Goal: Task Accomplishment & Management: Manage account settings

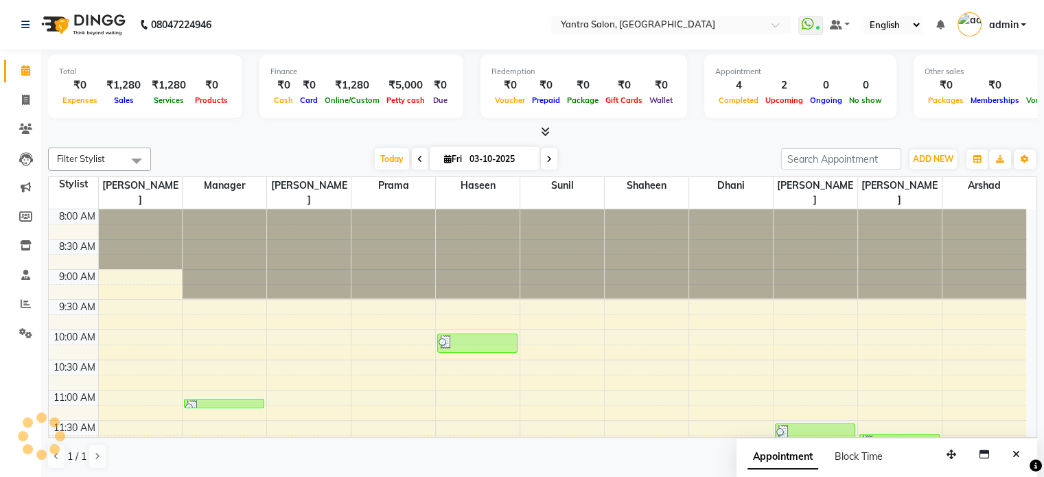
scroll to position [534, 0]
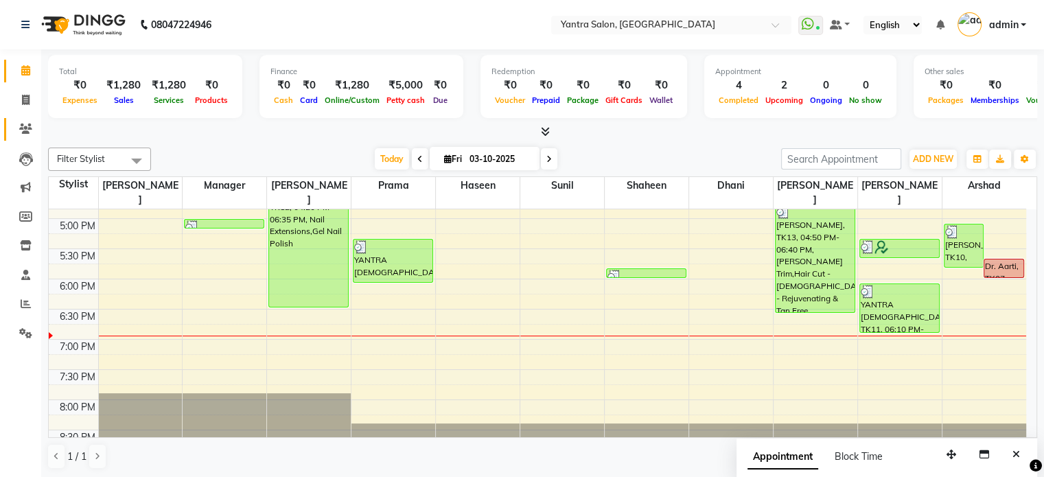
click at [33, 129] on span at bounding box center [26, 129] width 24 height 16
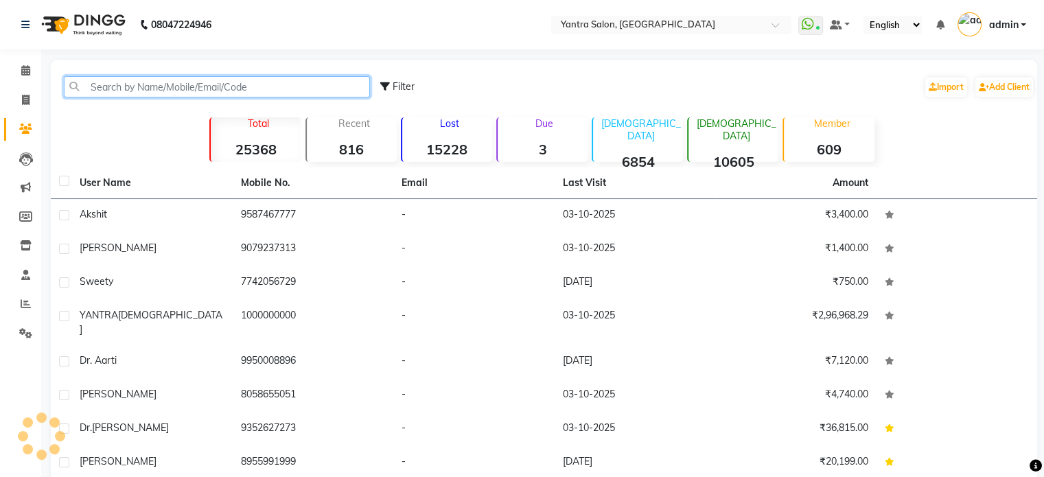
click at [103, 86] on input "text" at bounding box center [217, 86] width 306 height 21
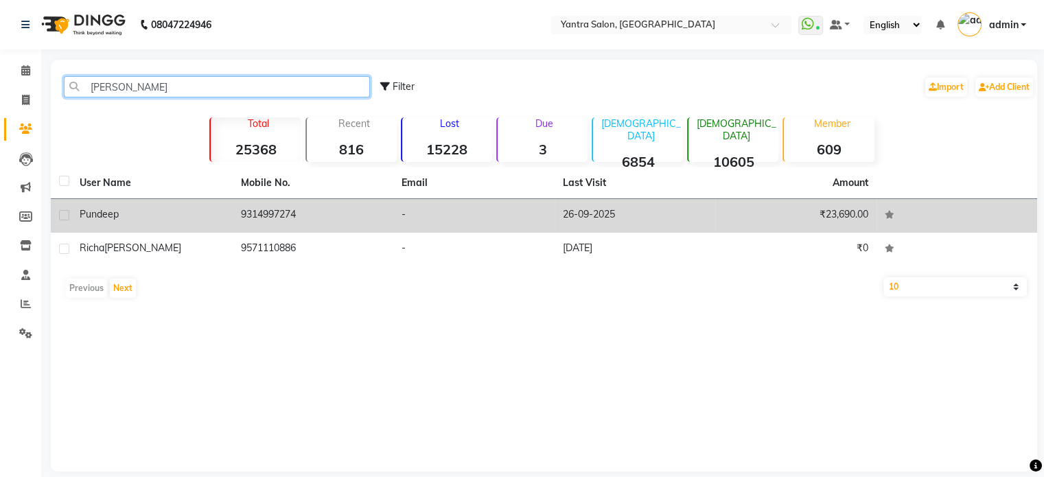
type input "[PERSON_NAME]"
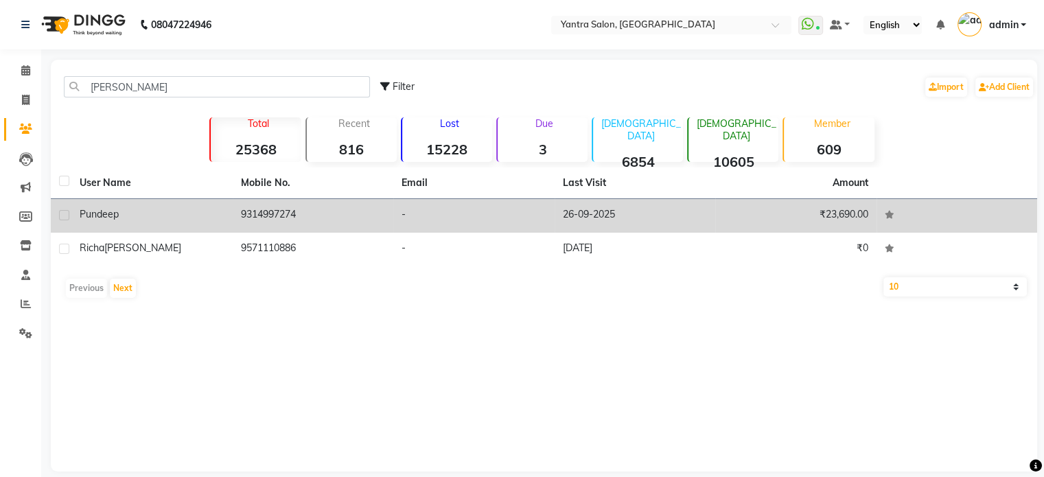
click at [519, 216] on td "-" at bounding box center [473, 216] width 161 height 34
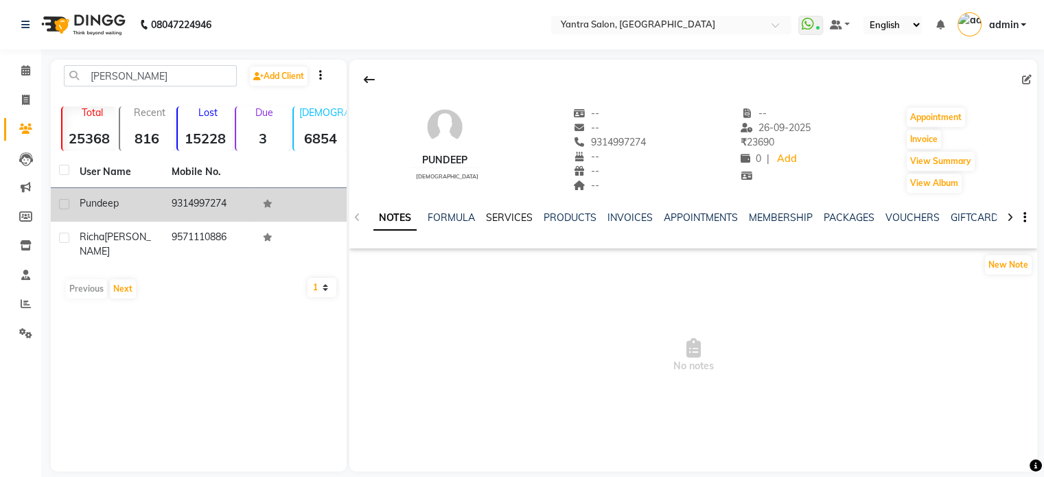
click at [491, 218] on link "SERVICES" at bounding box center [509, 217] width 47 height 12
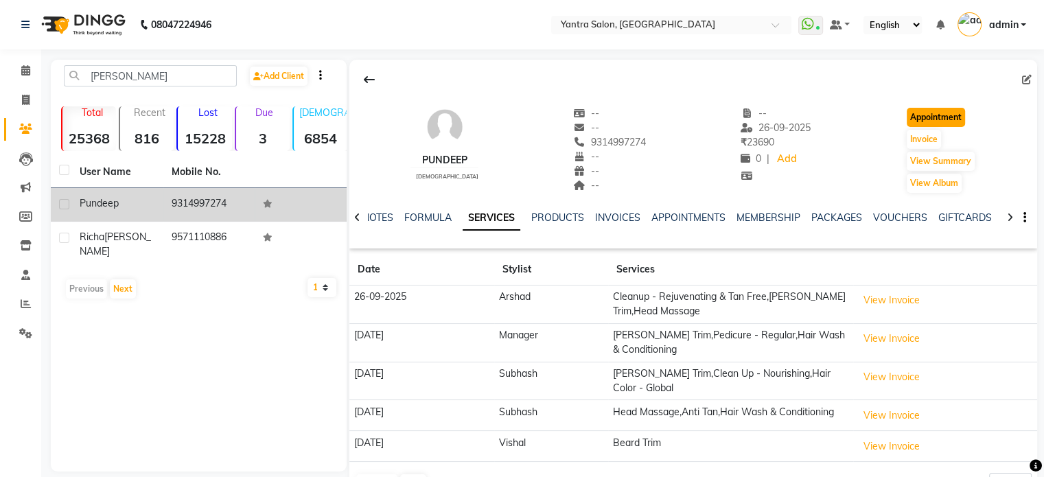
click at [920, 116] on button "Appointment" at bounding box center [936, 117] width 58 height 19
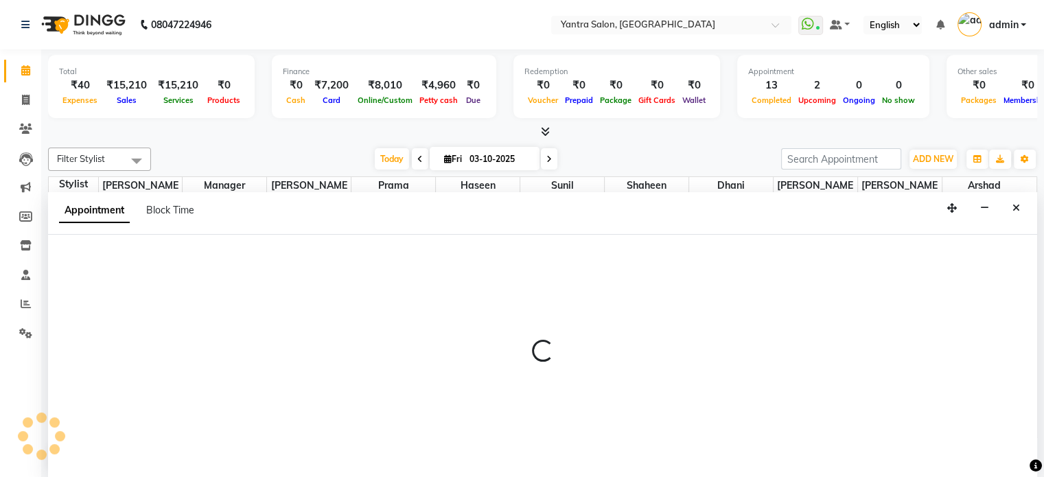
select select "tentative"
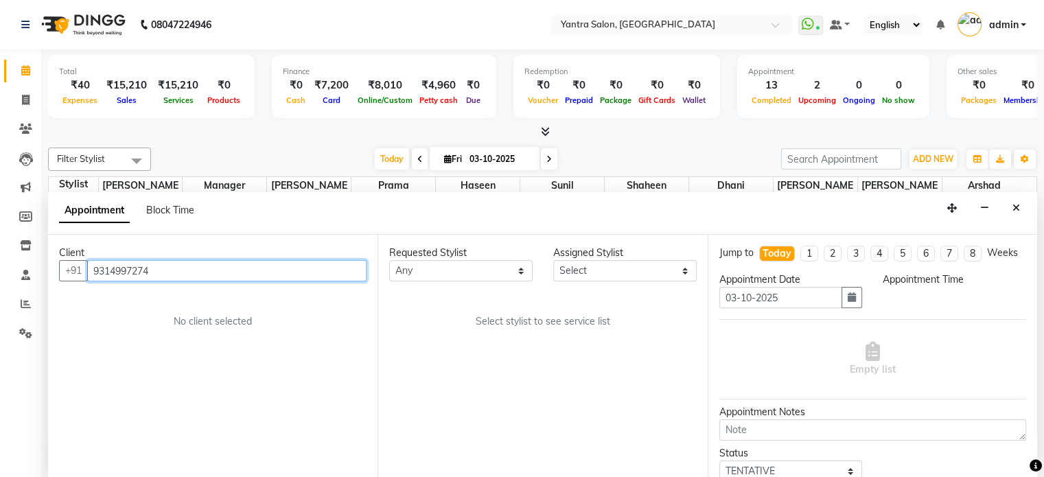
select select "540"
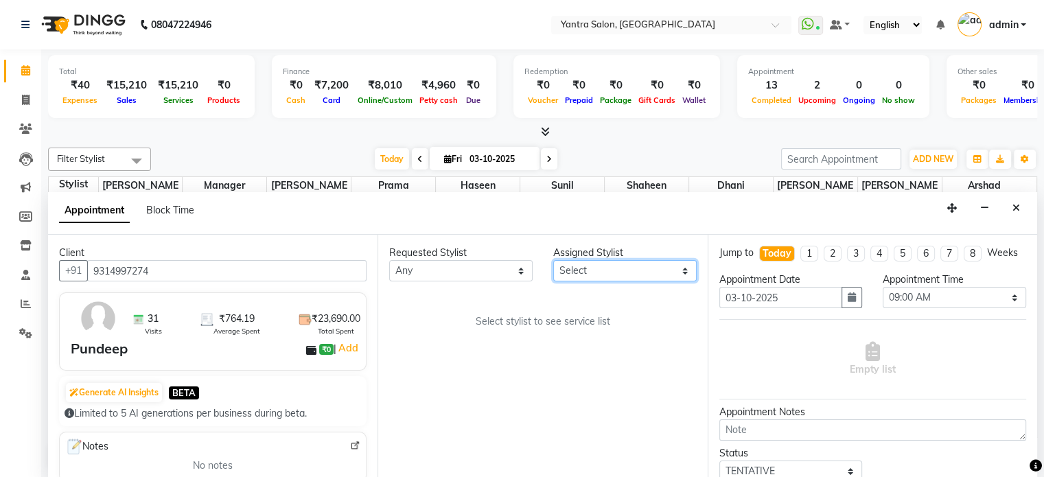
click at [581, 271] on select "Select [PERSON_NAME] Dhani Haseen [PERSON_NAME] Manager [PERSON_NAME] Prama [PE…" at bounding box center [624, 270] width 143 height 21
select select "90729"
click at [553, 260] on select "Select [PERSON_NAME] Dhani Haseen [PERSON_NAME] Manager [PERSON_NAME] Prama [PE…" at bounding box center [624, 270] width 143 height 21
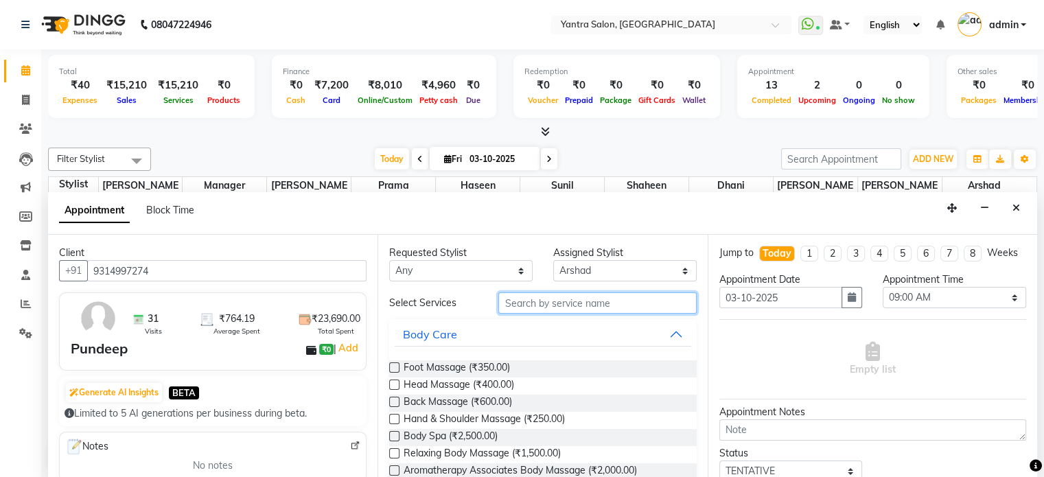
click at [522, 301] on input "text" at bounding box center [597, 302] width 198 height 21
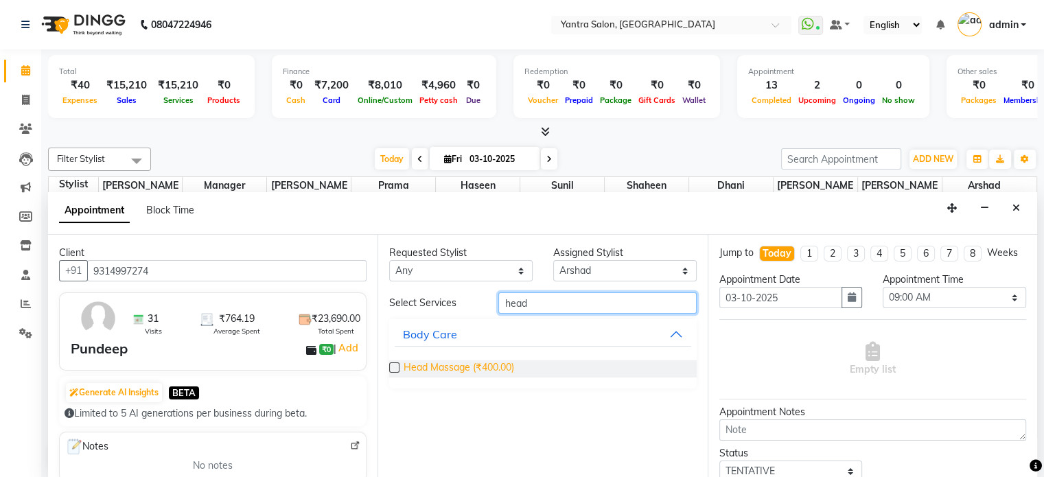
type input "head"
click at [499, 365] on span "Head Massage (₹400.00)" at bounding box center [459, 368] width 110 height 17
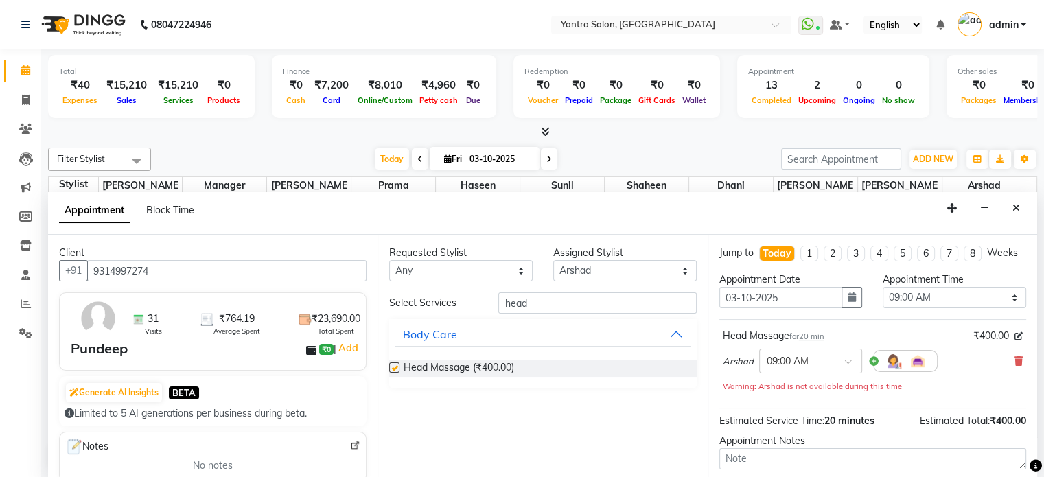
checkbox input "false"
click at [796, 367] on input "text" at bounding box center [797, 360] width 60 height 14
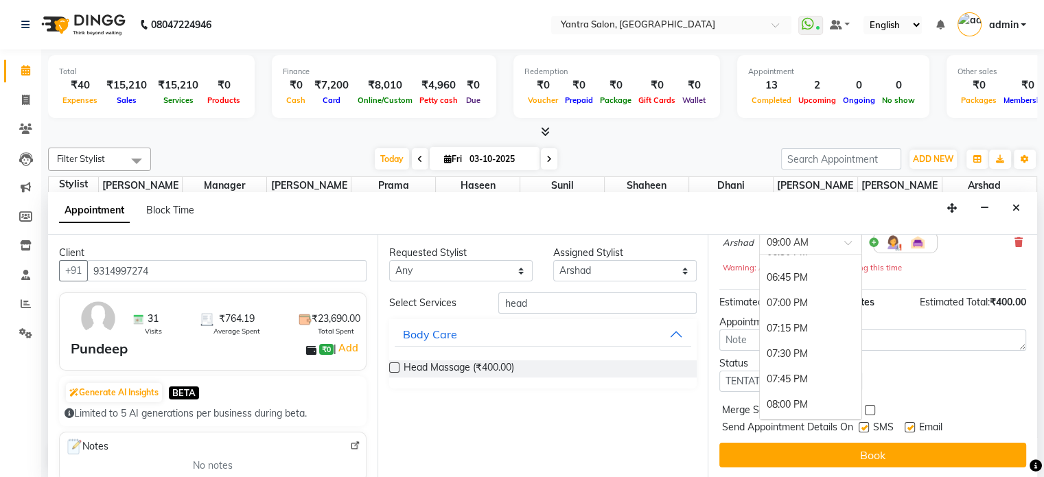
scroll to position [1029, 0]
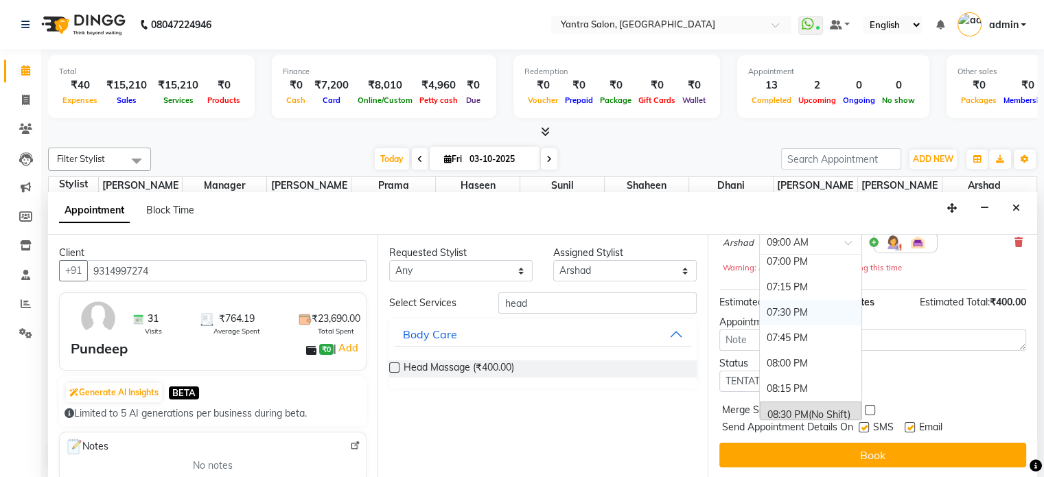
click at [796, 315] on div "07:30 PM" at bounding box center [811, 312] width 102 height 25
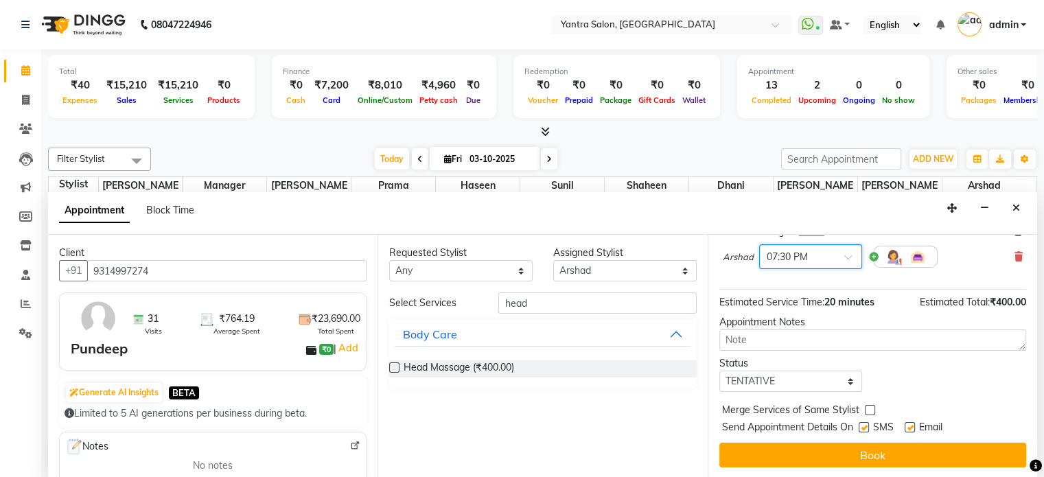
scroll to position [117, 0]
click at [791, 329] on textarea at bounding box center [872, 339] width 307 height 21
click at [785, 384] on select "Select TENTATIVE CONFIRM CHECK-IN UPCOMING" at bounding box center [790, 381] width 143 height 21
select select "confirm booking"
click at [719, 371] on select "Select TENTATIVE CONFIRM CHECK-IN UPCOMING" at bounding box center [790, 381] width 143 height 21
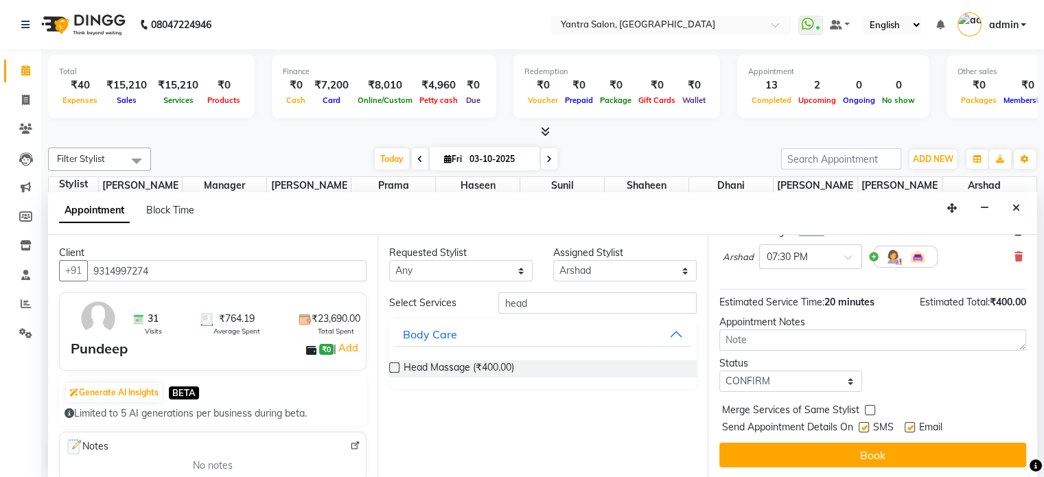
click at [761, 408] on span "Merge Services of Same Stylist" at bounding box center [790, 411] width 137 height 17
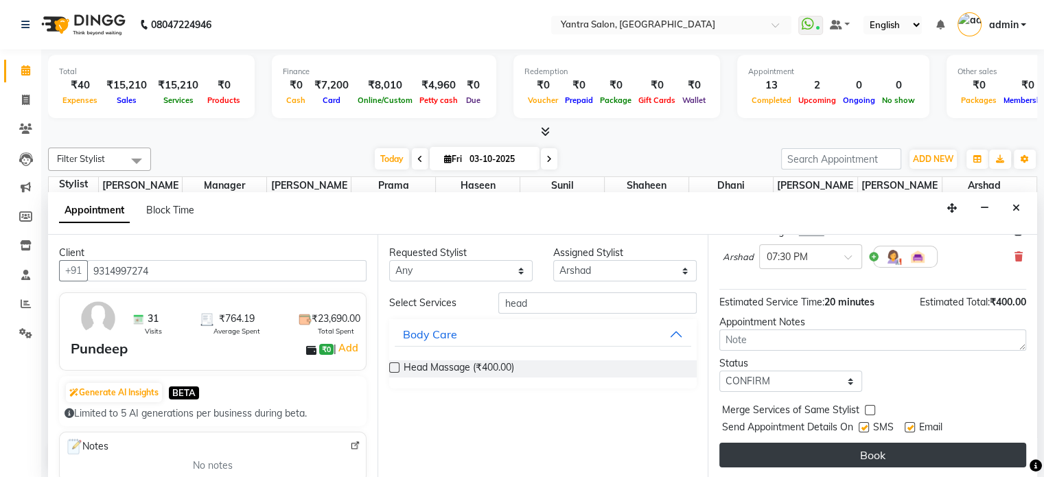
click at [771, 444] on button "Book" at bounding box center [872, 455] width 307 height 25
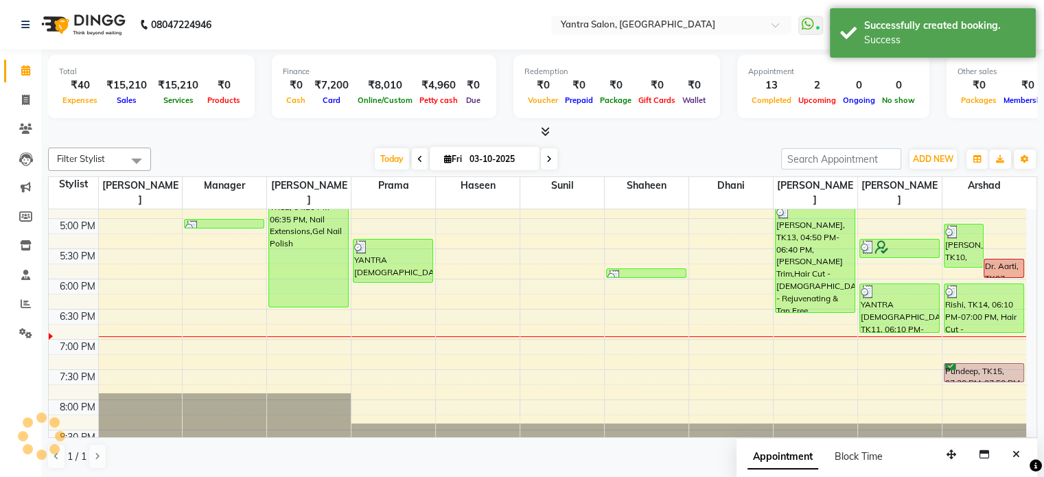
scroll to position [0, 0]
click at [381, 161] on span "Today" at bounding box center [392, 158] width 34 height 21
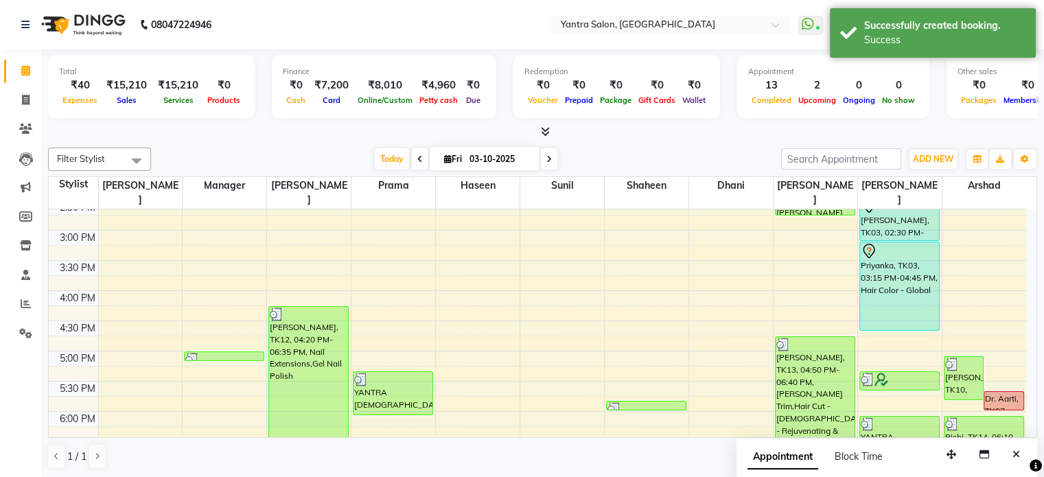
scroll to position [397, 0]
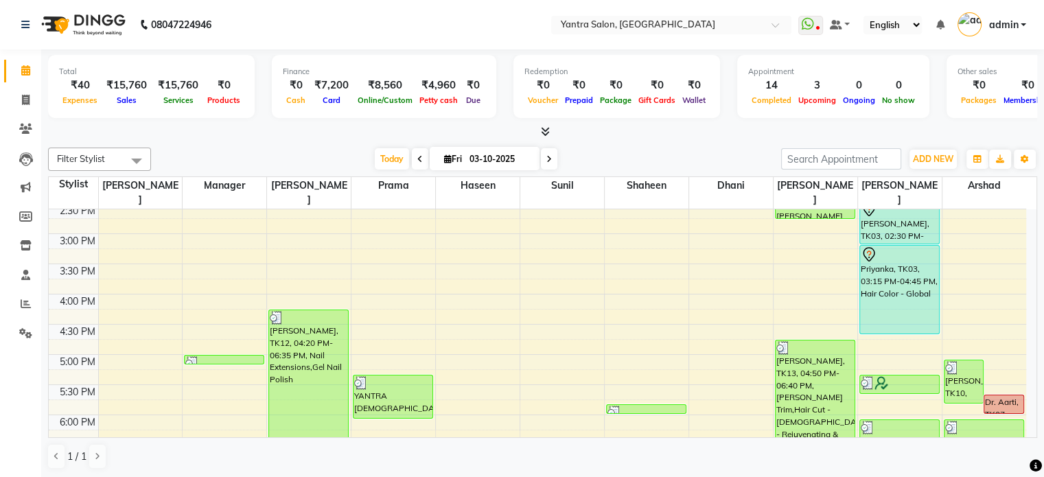
scroll to position [480, 0]
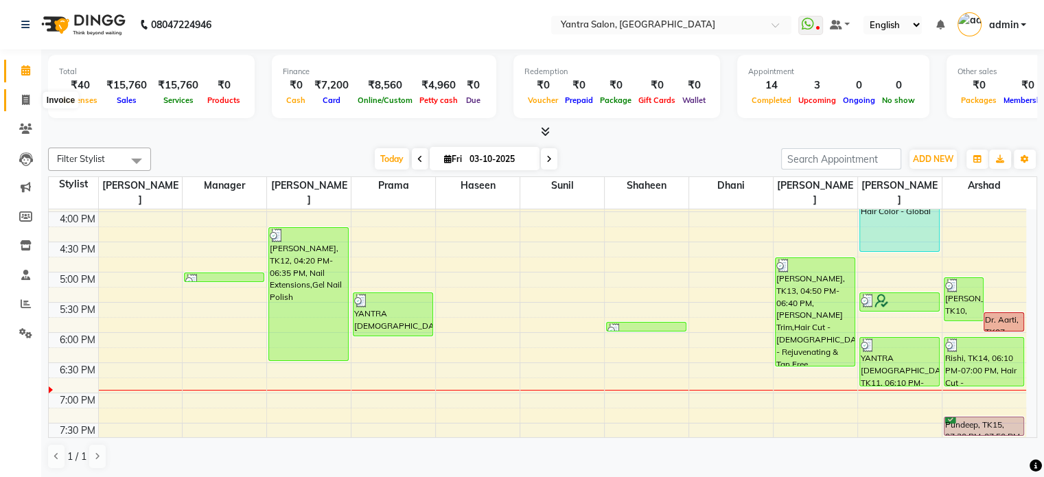
click at [27, 101] on icon at bounding box center [26, 100] width 8 height 10
select select "6253"
select select "service"
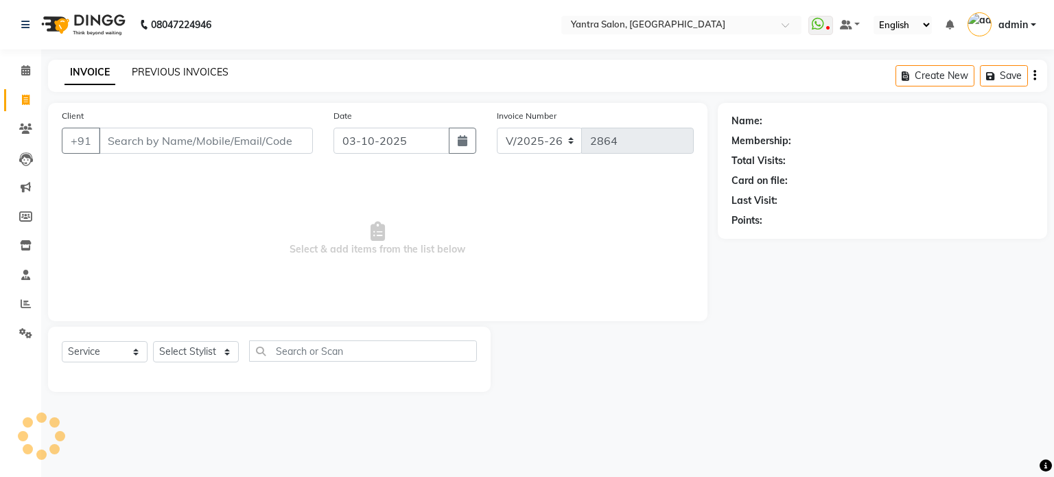
click at [142, 75] on link "PREVIOUS INVOICES" at bounding box center [180, 72] width 97 height 12
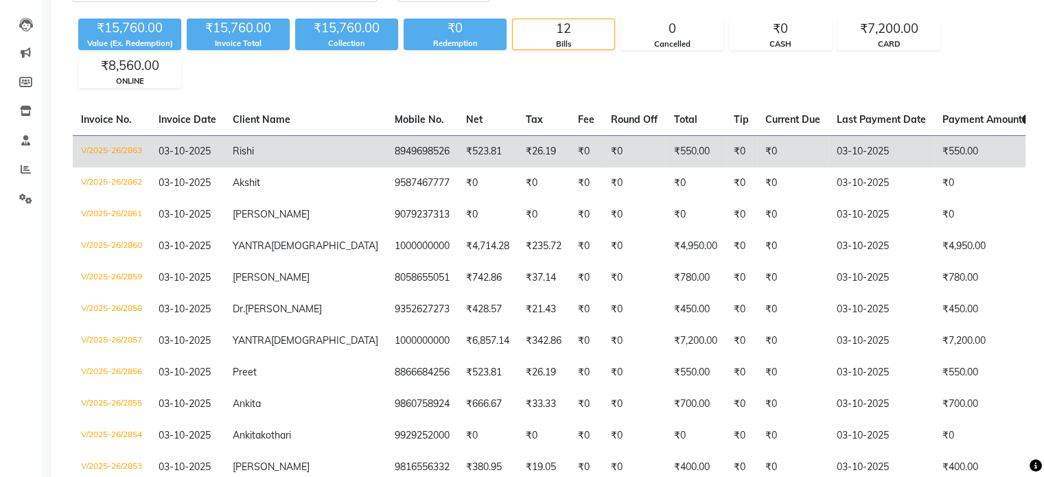
scroll to position [137, 0]
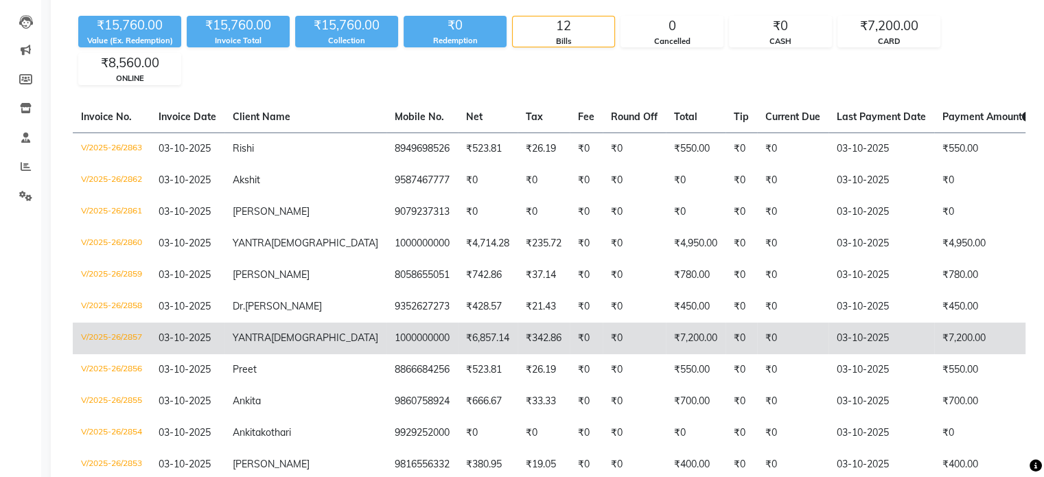
click at [666, 354] on td "₹7,200.00" at bounding box center [696, 339] width 60 height 32
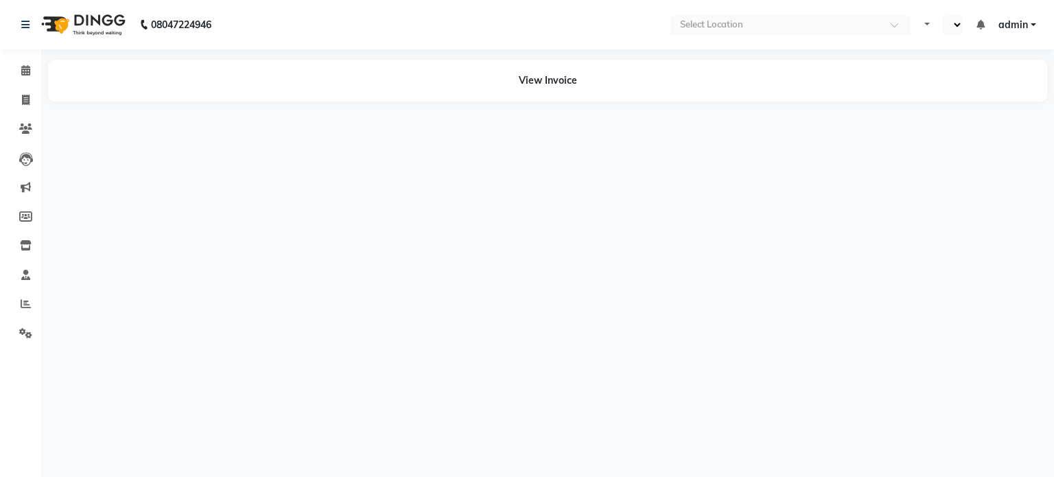
select select "en"
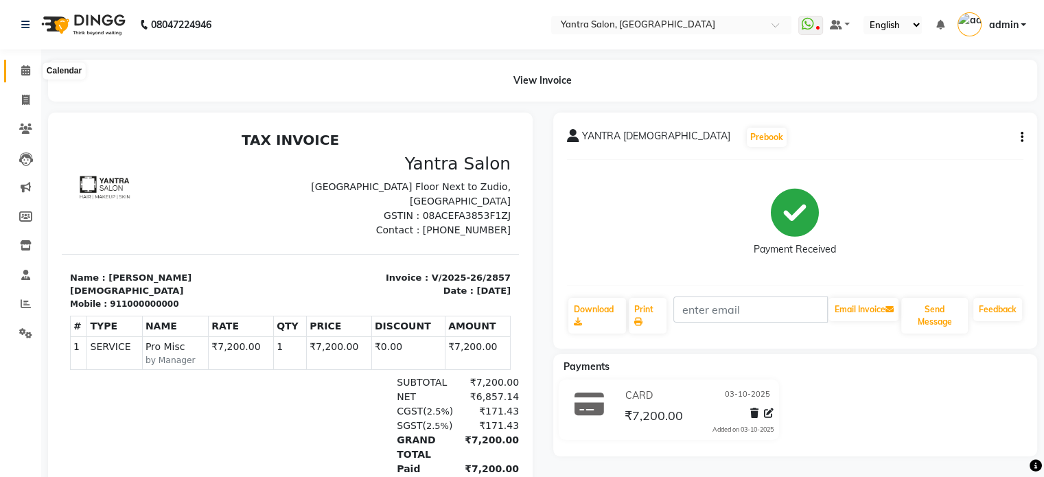
drag, startPoint x: 18, startPoint y: 73, endPoint x: 27, endPoint y: 75, distance: 9.2
click at [18, 73] on span at bounding box center [26, 71] width 24 height 16
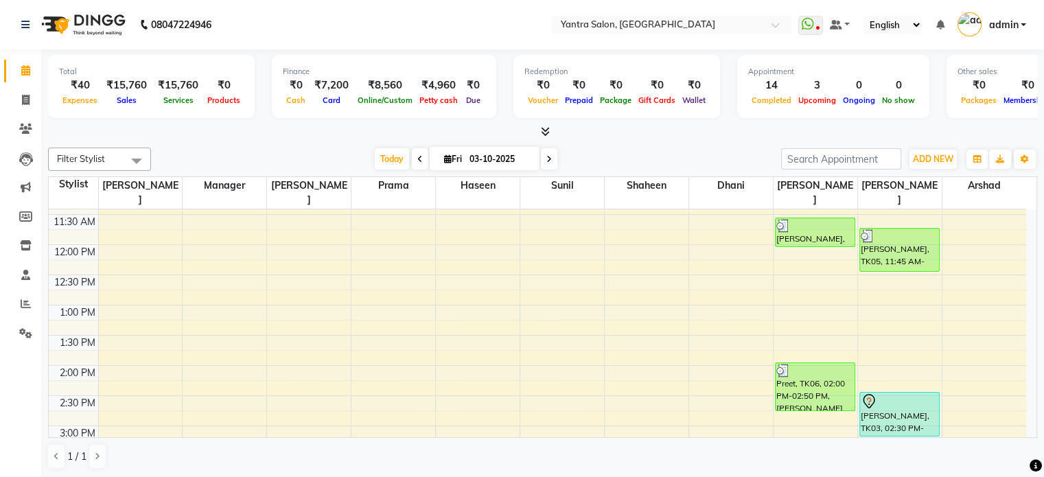
scroll to position [343, 0]
